Goal: Find contact information: Obtain details needed to contact an individual or organization

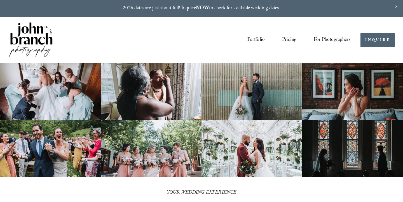
click at [21, 45] on img at bounding box center [30, 40] width 45 height 38
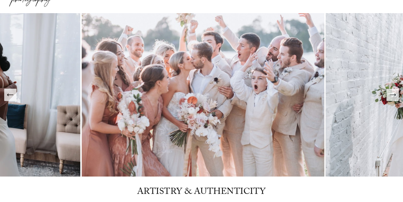
scroll to position [47, 0]
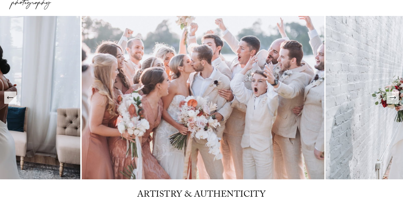
click at [390, 98] on icon "Next Slide" at bounding box center [393, 98] width 8 height 8
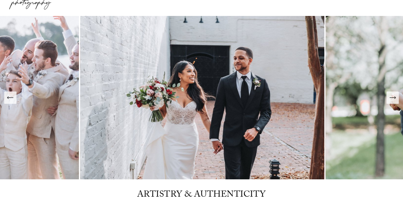
click at [390, 98] on icon "Next Slide" at bounding box center [393, 98] width 8 height 8
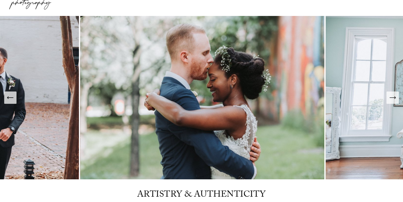
click at [390, 98] on icon "Next Slide" at bounding box center [393, 98] width 8 height 8
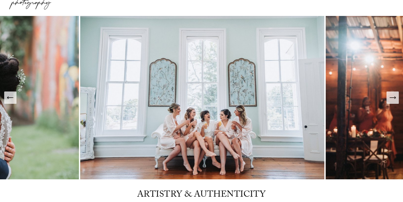
click at [390, 98] on icon "Next Slide" at bounding box center [393, 98] width 8 height 8
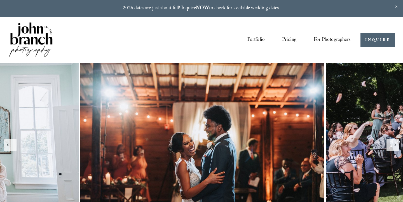
scroll to position [2, 0]
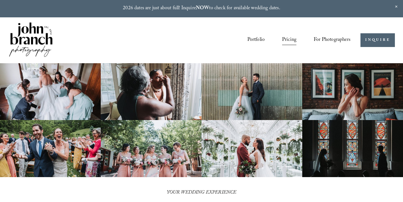
click at [31, 32] on img at bounding box center [30, 40] width 45 height 38
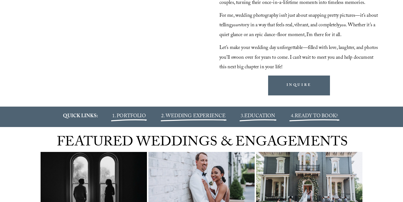
scroll to position [613, 0]
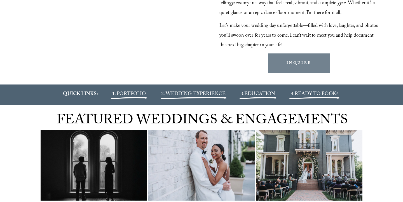
click at [281, 73] on link "INQUIRE" at bounding box center [299, 63] width 62 height 20
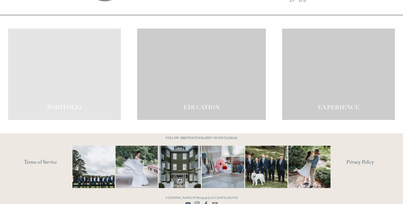
scroll to position [1002, 0]
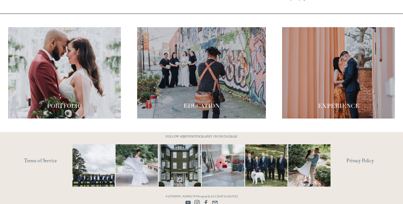
click at [38, 157] on link "Terms of Service" at bounding box center [56, 162] width 64 height 10
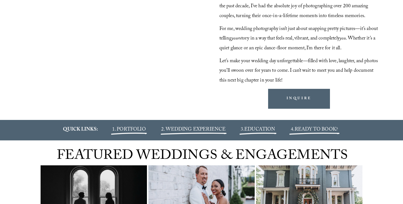
scroll to position [581, 0]
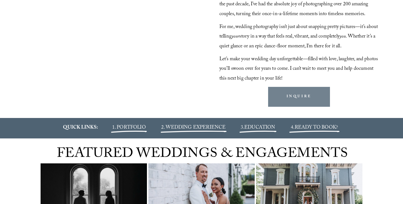
click at [298, 106] on link "INQUIRE" at bounding box center [299, 97] width 62 height 20
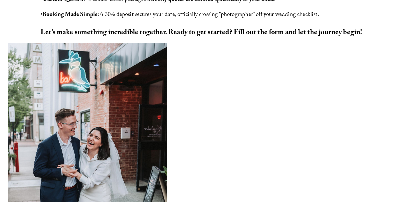
scroll to position [315, 0]
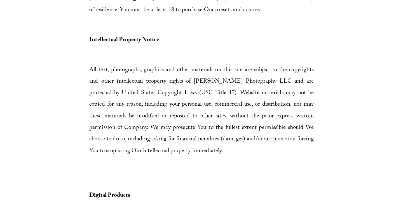
scroll to position [338, 0]
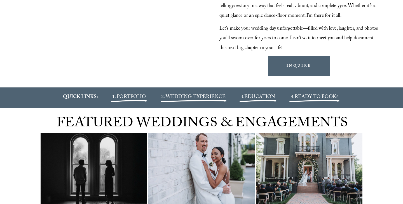
scroll to position [611, 0]
